Goal: Task Accomplishment & Management: Complete application form

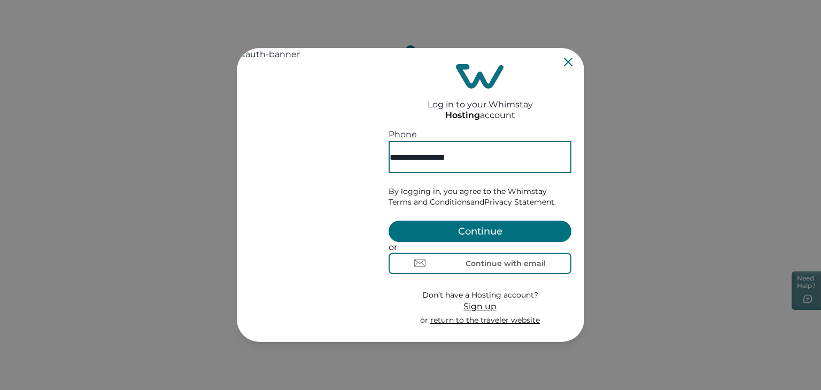
type input "**********"
click at [507, 221] on button "Continue" at bounding box center [480, 231] width 183 height 21
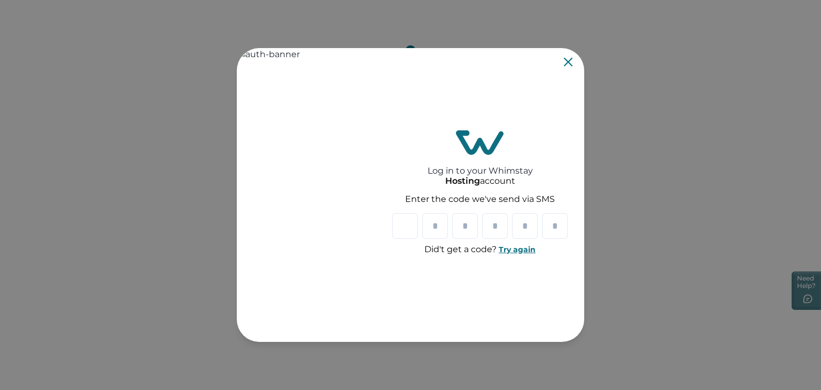
type input "*"
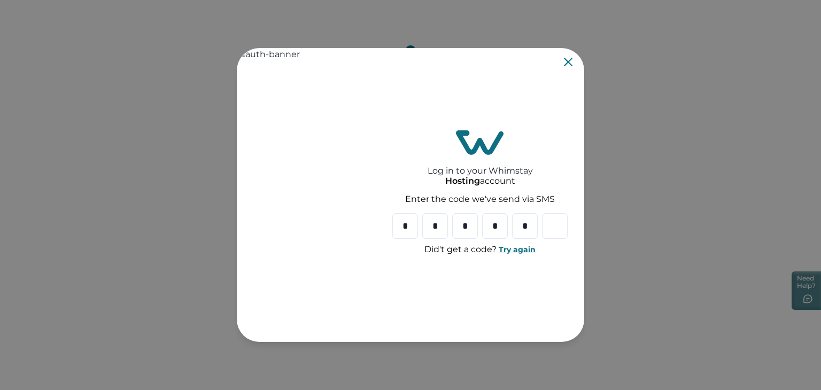
type input "*"
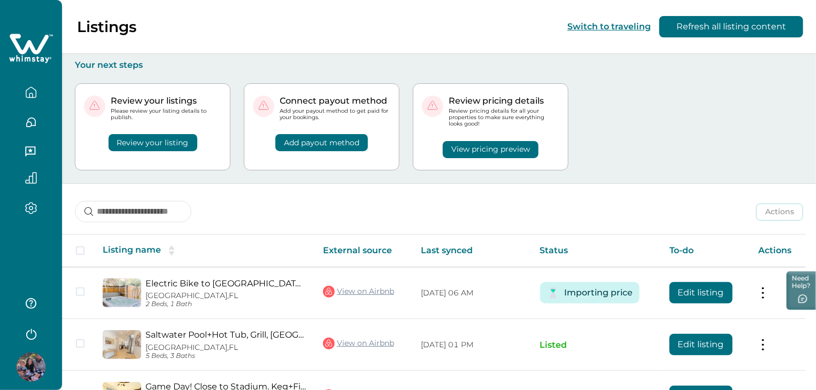
scroll to position [179, 0]
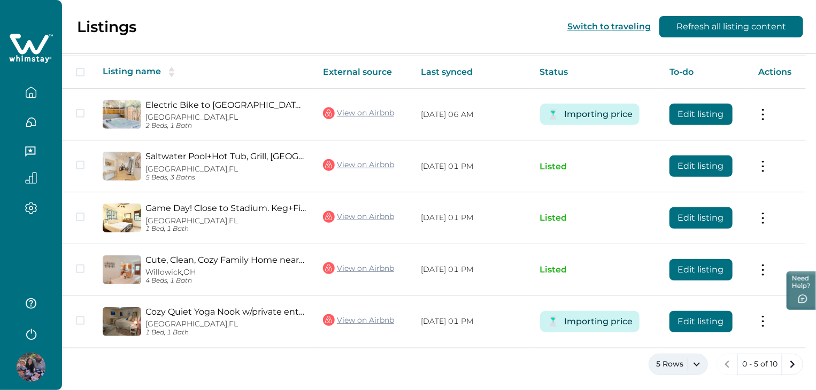
click at [690, 358] on button "5 Rows" at bounding box center [677, 364] width 59 height 21
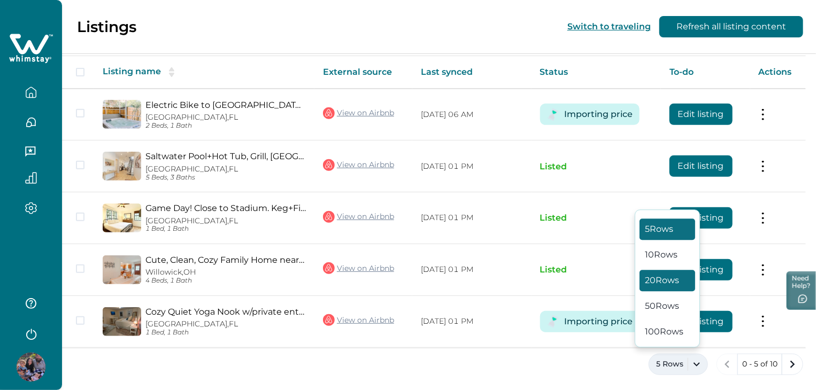
click at [663, 280] on button "20 Rows" at bounding box center [667, 280] width 56 height 21
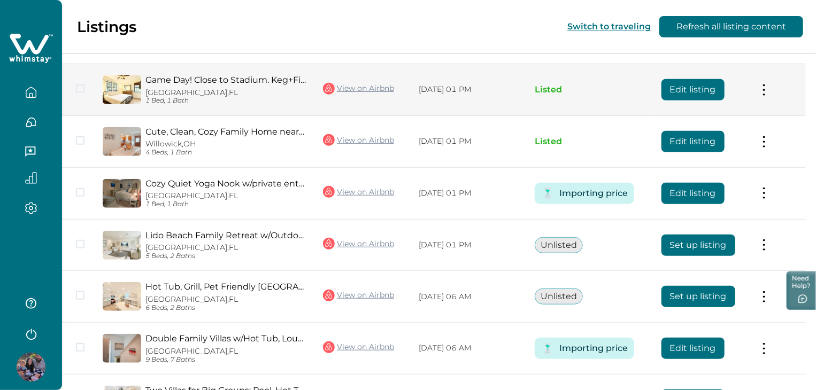
scroll to position [436, 0]
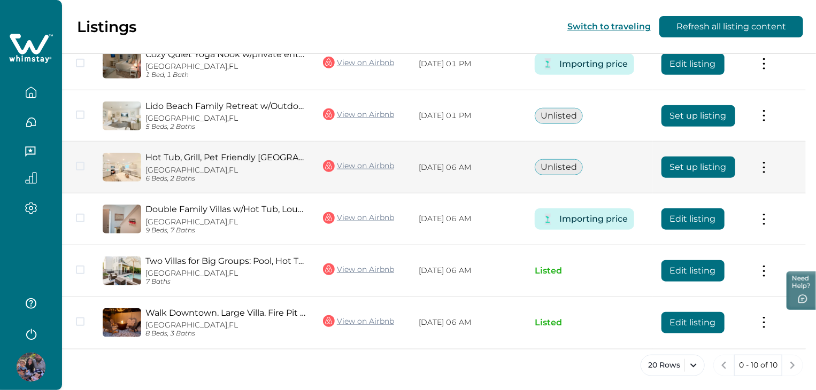
click at [719, 163] on button "Set up listing" at bounding box center [698, 167] width 74 height 21
